Goal: Check status

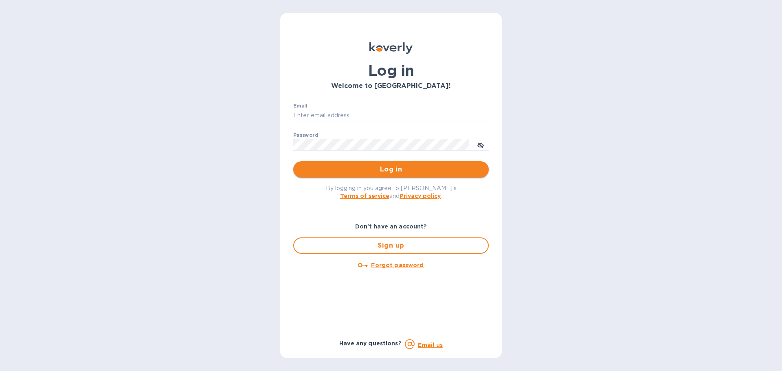
type input "office@morningpep.com"
click at [378, 171] on span "Log in" at bounding box center [391, 170] width 183 height 10
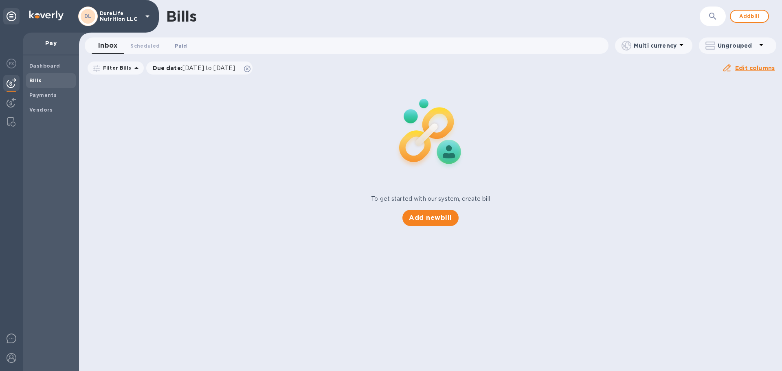
click at [185, 42] on span "Paid 0" at bounding box center [181, 46] width 12 height 9
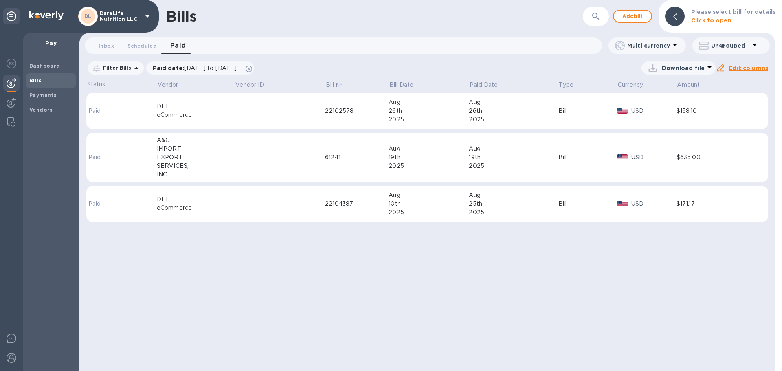
click at [413, 114] on div "26th" at bounding box center [429, 111] width 80 height 9
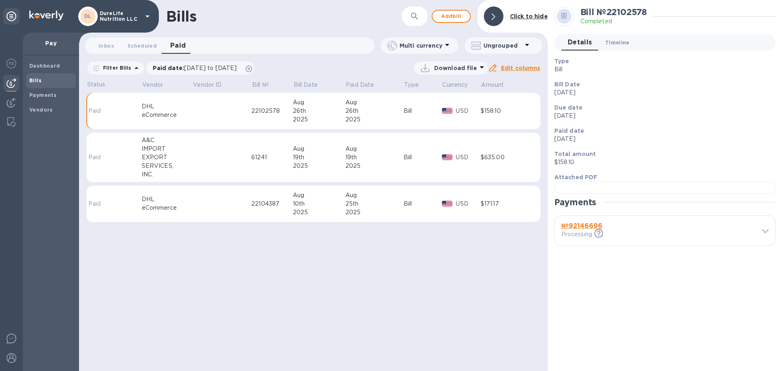
click at [624, 44] on span "Timeline 0" at bounding box center [617, 42] width 24 height 9
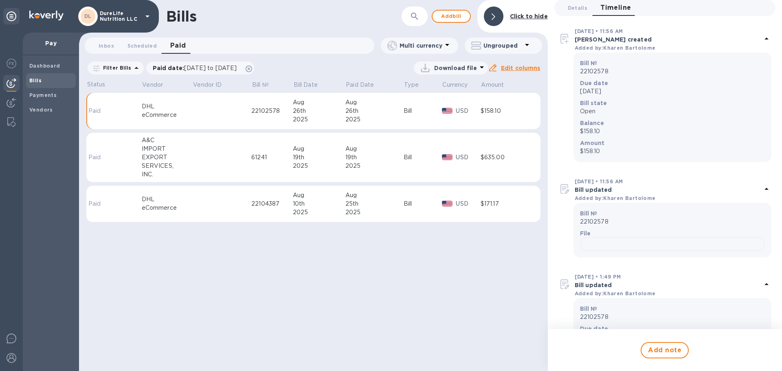
scroll to position [2, 0]
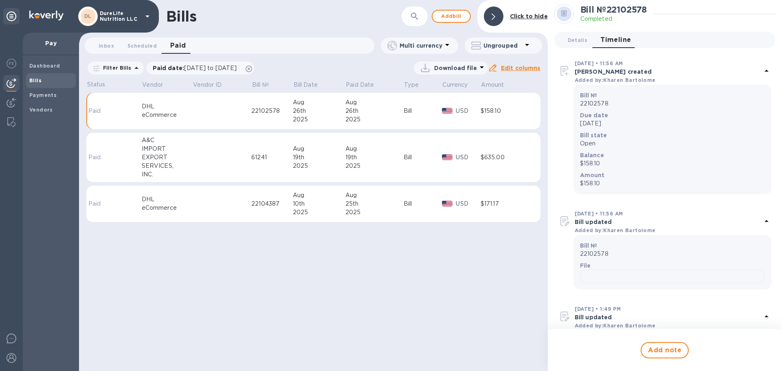
drag, startPoint x: 671, startPoint y: 140, endPoint x: 681, endPoint y: 135, distance: 11.1
drag, startPoint x: 681, startPoint y: 135, endPoint x: 713, endPoint y: 143, distance: 33.0
click at [712, 143] on p "Open" at bounding box center [672, 146] width 185 height 9
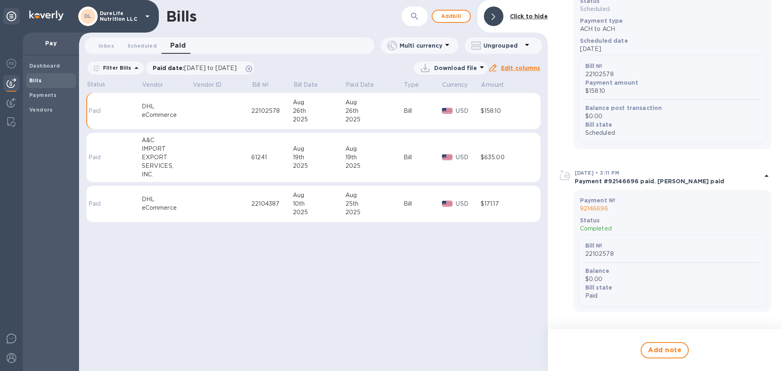
scroll to position [677, 0]
click at [600, 208] on p "92146696" at bounding box center [672, 209] width 185 height 9
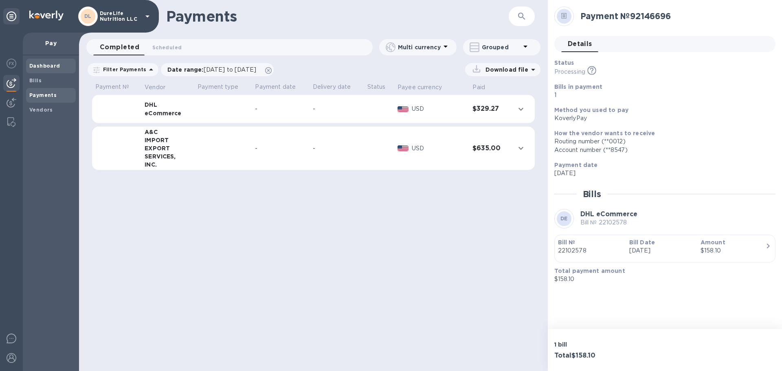
click at [54, 66] on b "Dashboard" at bounding box center [44, 66] width 31 height 6
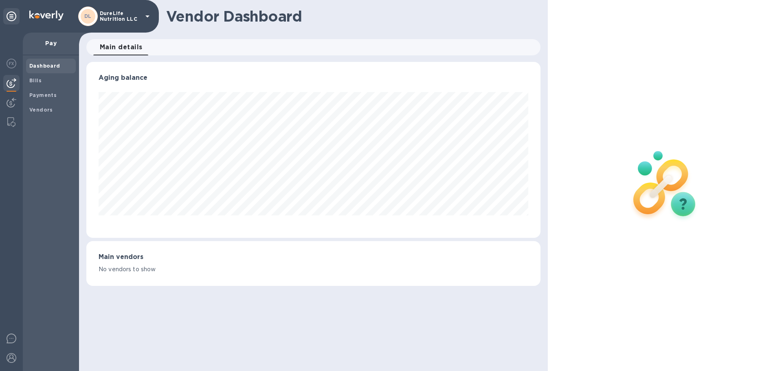
scroll to position [176, 454]
click at [48, 77] on span "Bills" at bounding box center [50, 81] width 43 height 8
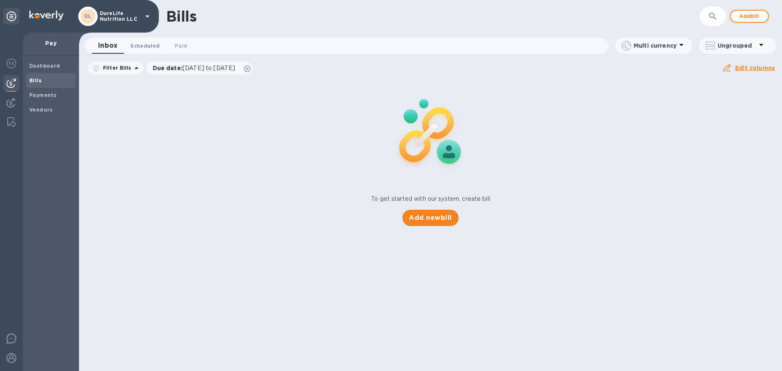
click at [157, 47] on span "Scheduled 0" at bounding box center [144, 46] width 29 height 9
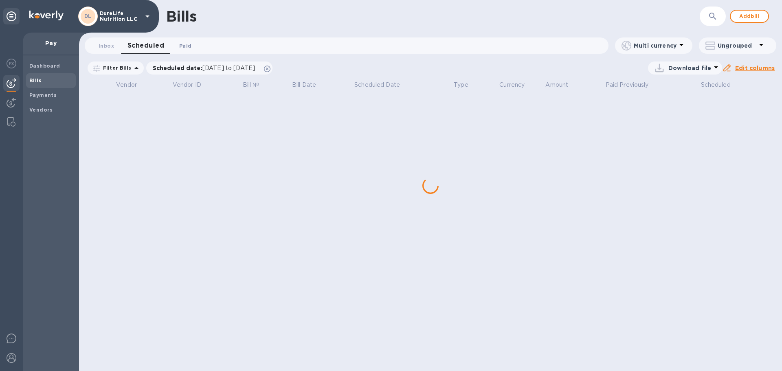
drag, startPoint x: 181, startPoint y: 47, endPoint x: 176, endPoint y: 48, distance: 5.7
click at [181, 48] on span "Paid 0" at bounding box center [185, 46] width 12 height 9
